Goal: Task Accomplishment & Management: Manage account settings

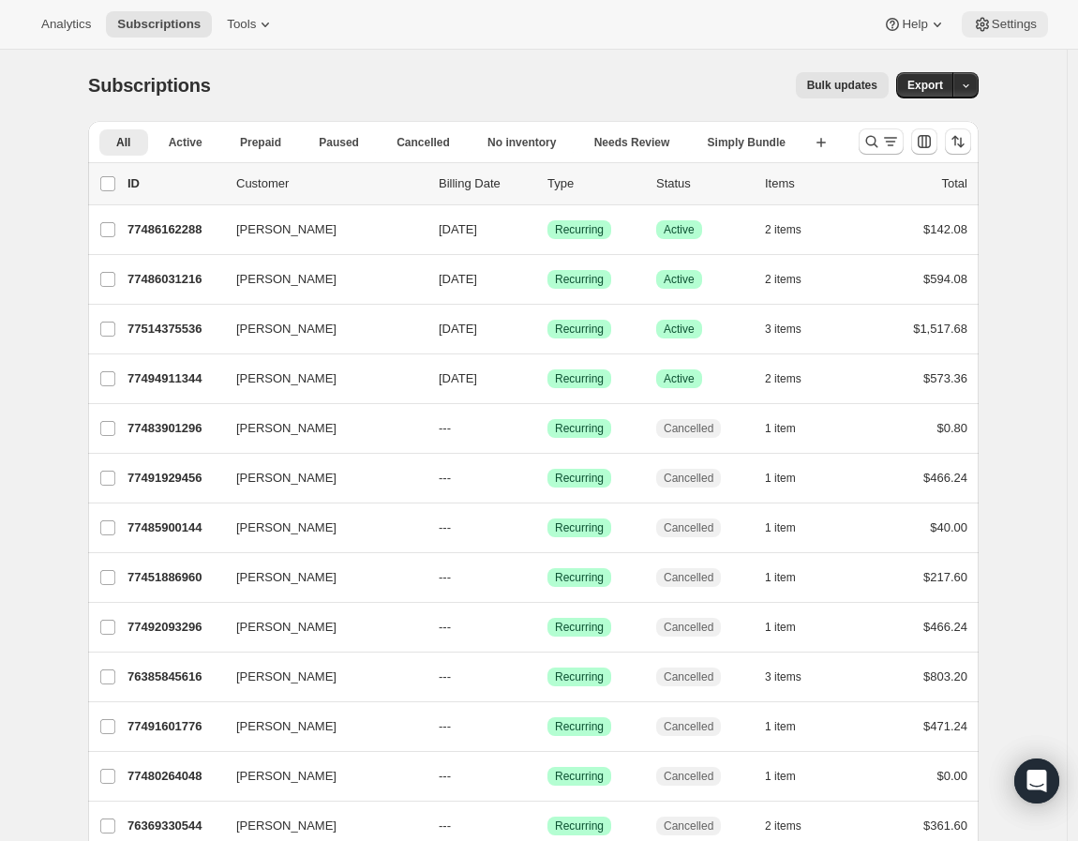
click at [1006, 12] on button "Settings" at bounding box center [1005, 24] width 86 height 26
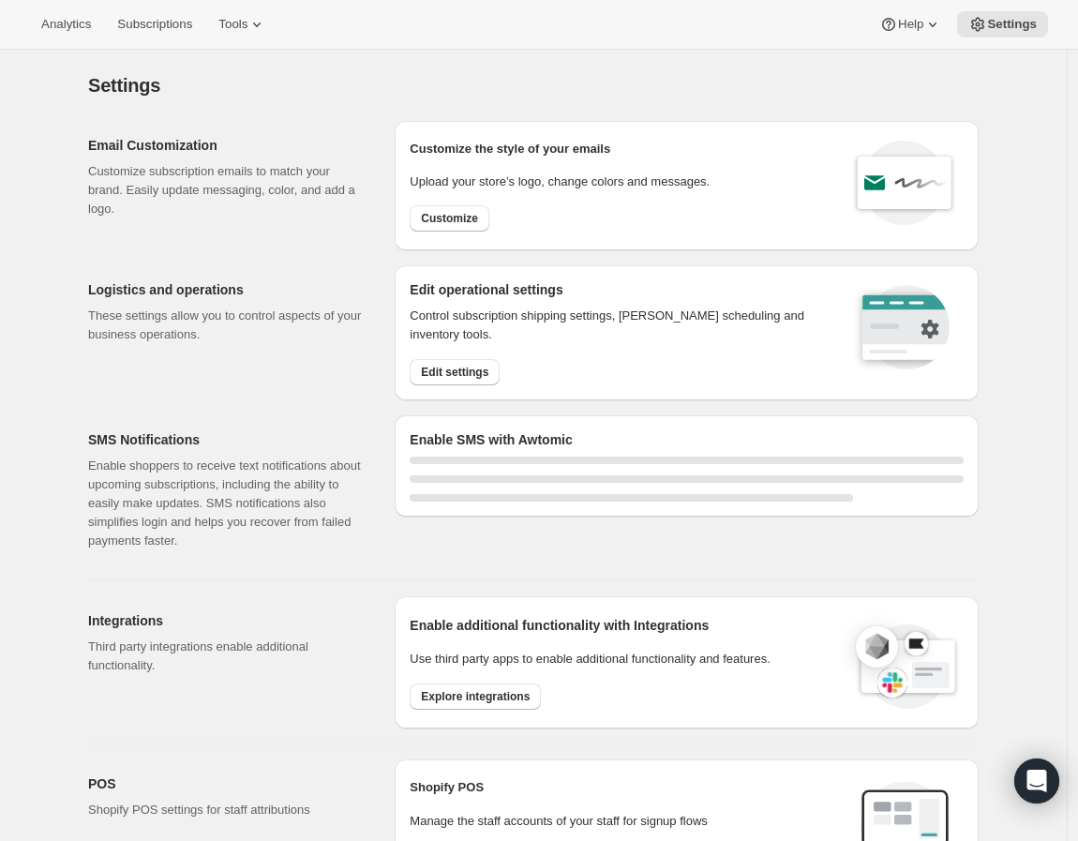
select select "22:00"
select select "09:00"
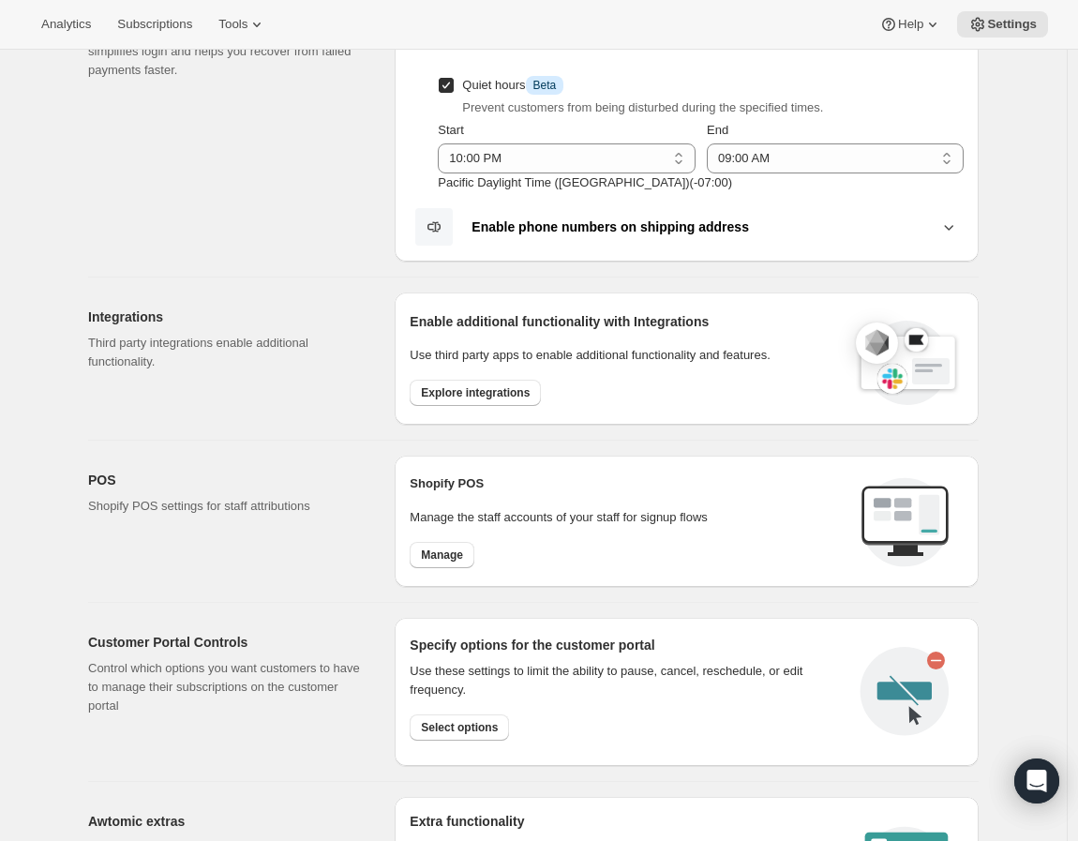
scroll to position [455, 0]
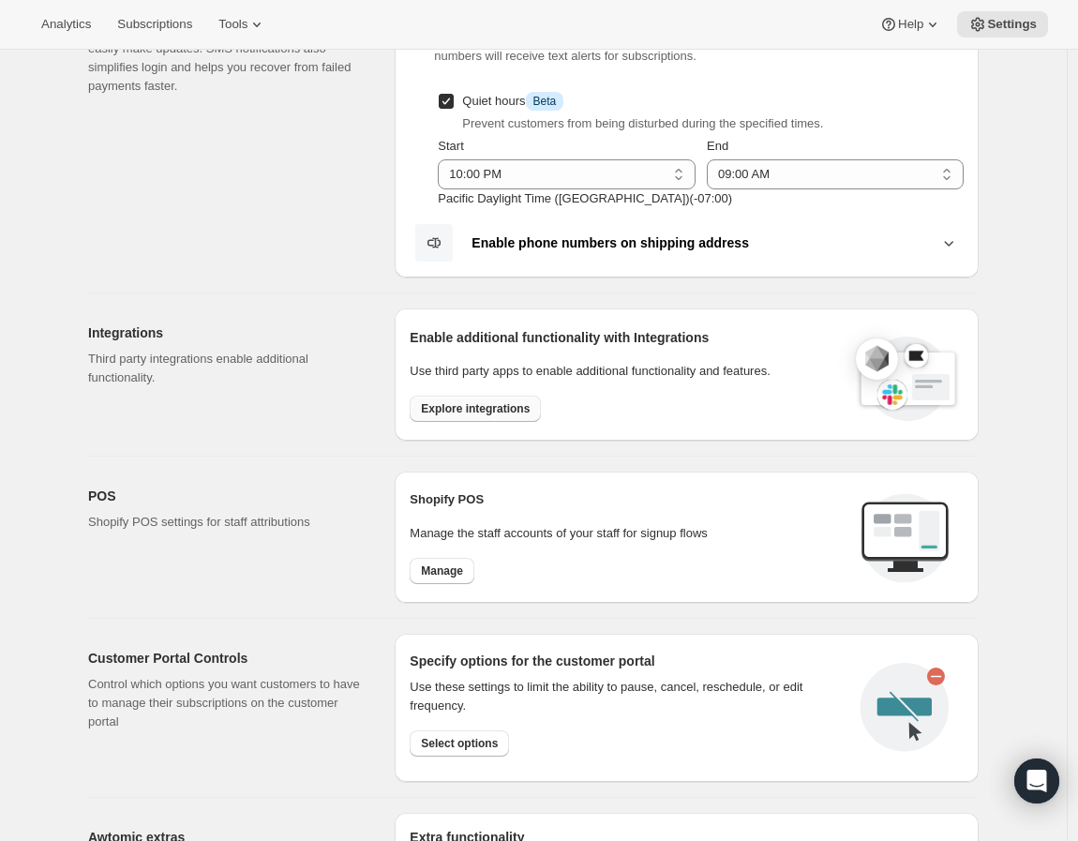
click at [474, 420] on button "Explore integrations" at bounding box center [475, 408] width 131 height 26
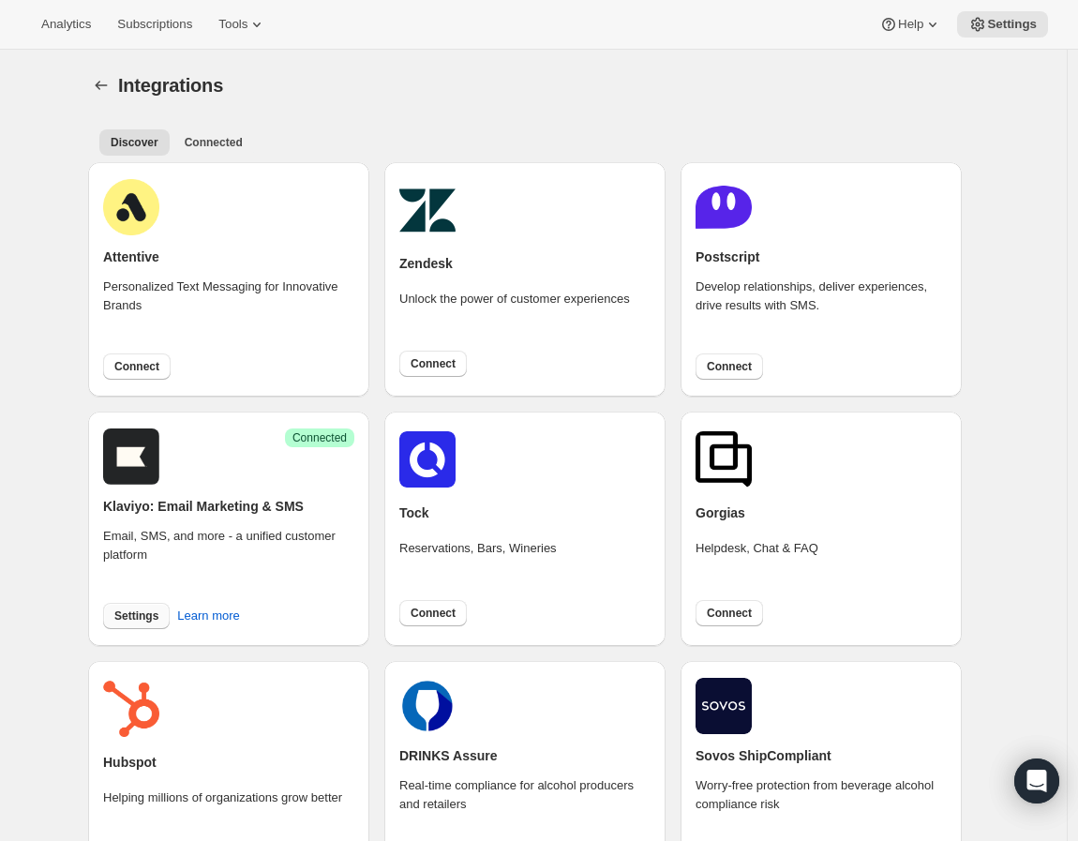
click at [154, 612] on span "Settings" at bounding box center [136, 615] width 44 height 15
